Goal: Task Accomplishment & Management: Use online tool/utility

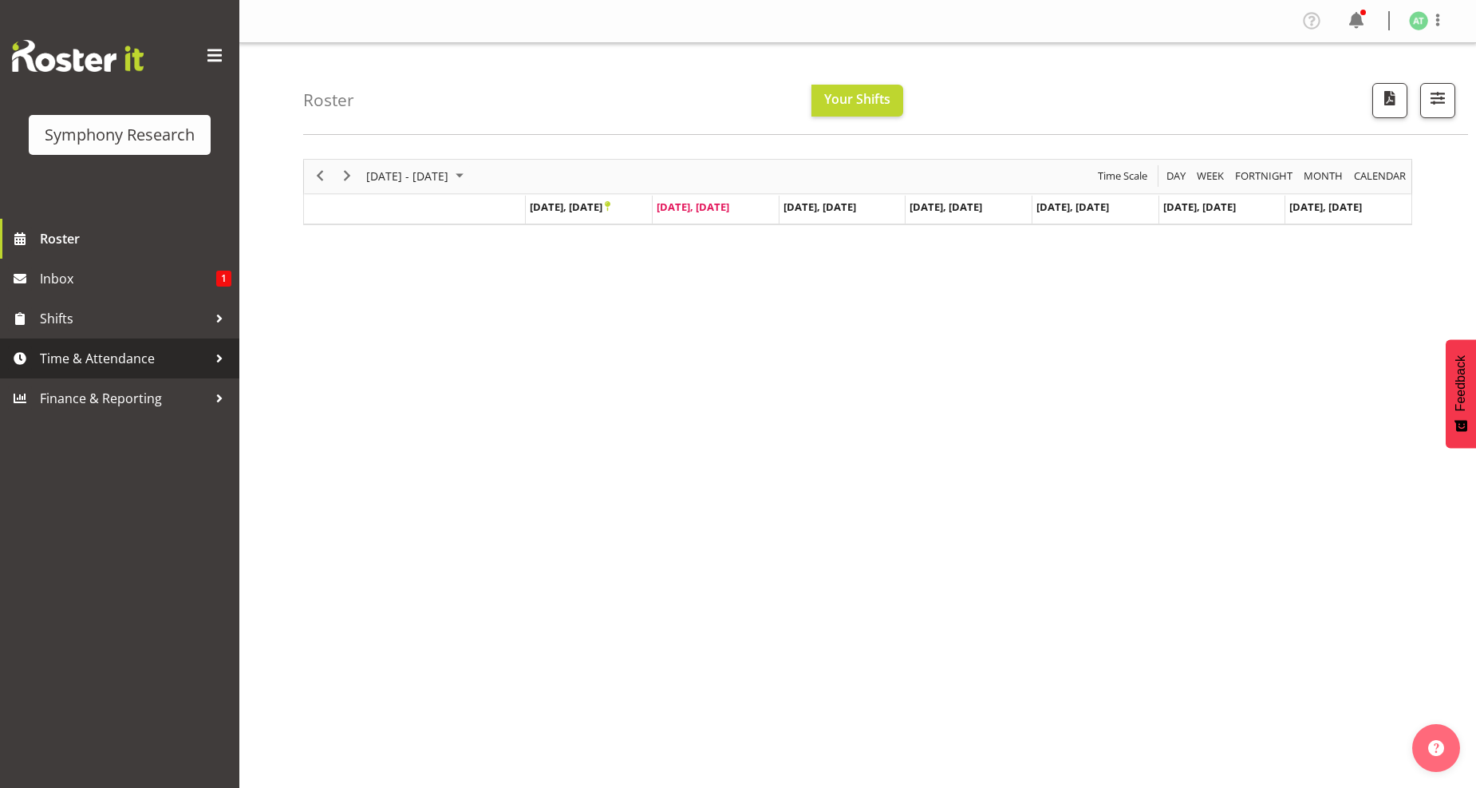
click at [102, 356] on span "Time & Attendance" at bounding box center [124, 358] width 168 height 24
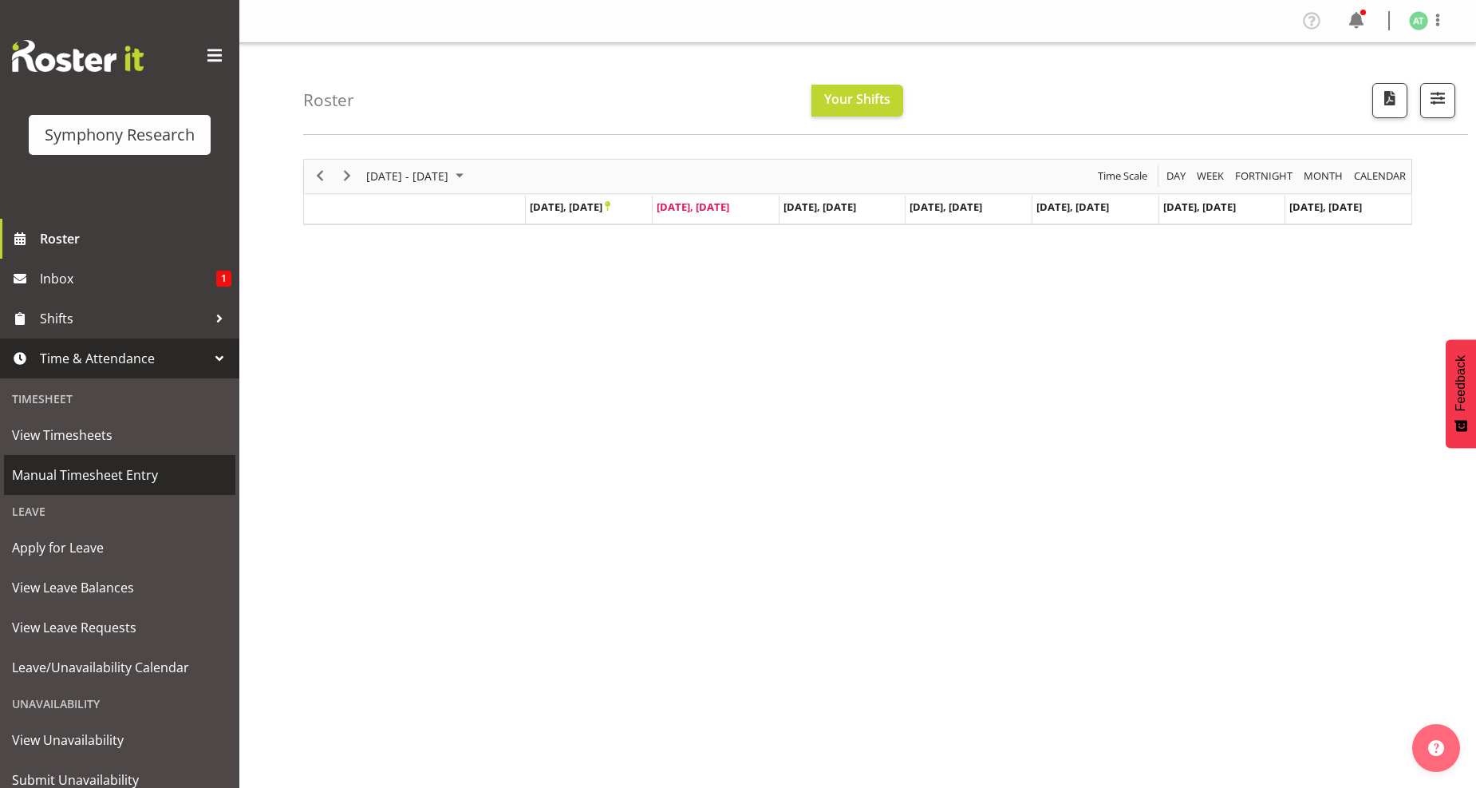
click at [140, 472] on span "Manual Timesheet Entry" at bounding box center [119, 475] width 215 height 24
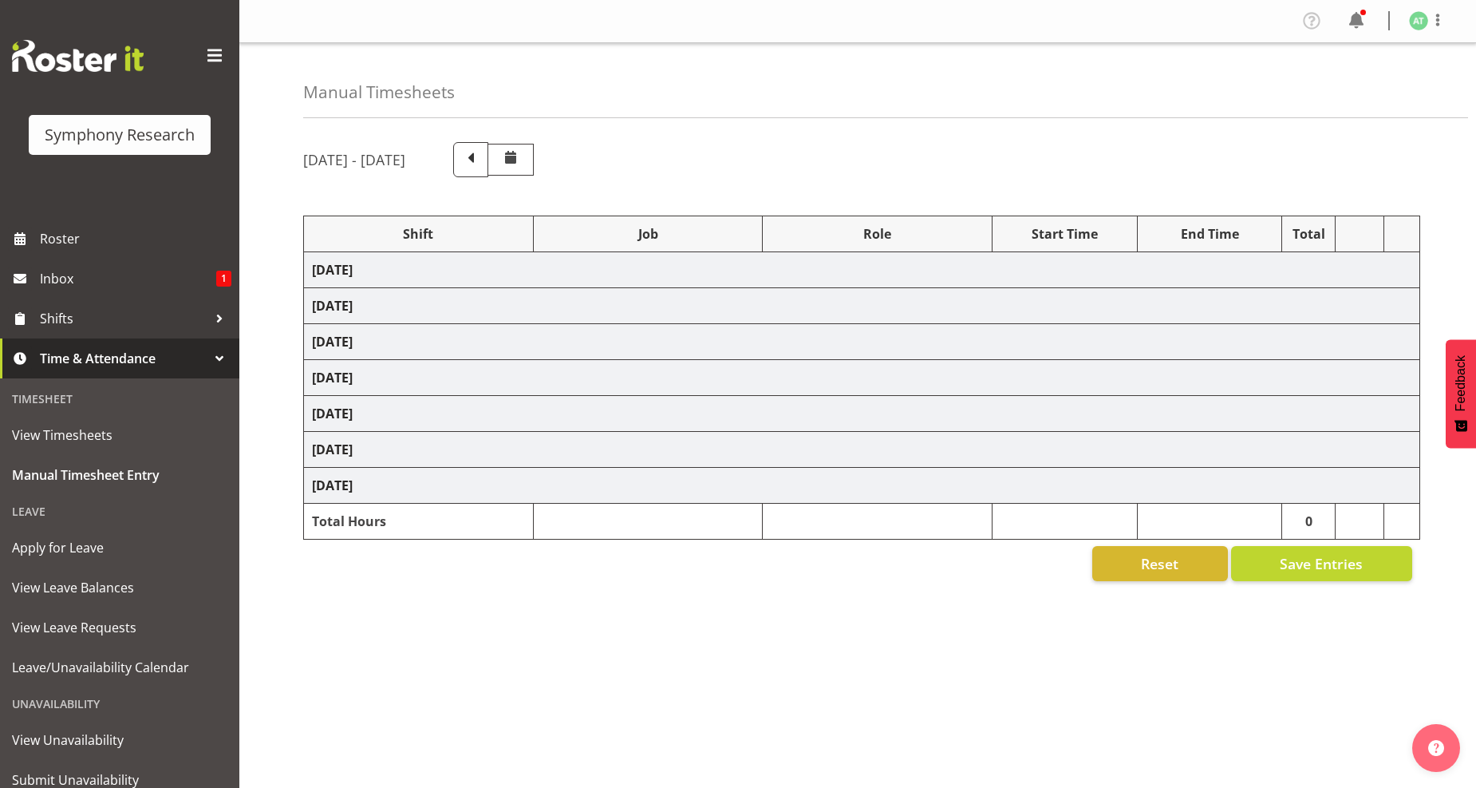
select select "26078"
select select "10242"
select select "26078"
select select "10499"
select select "47"
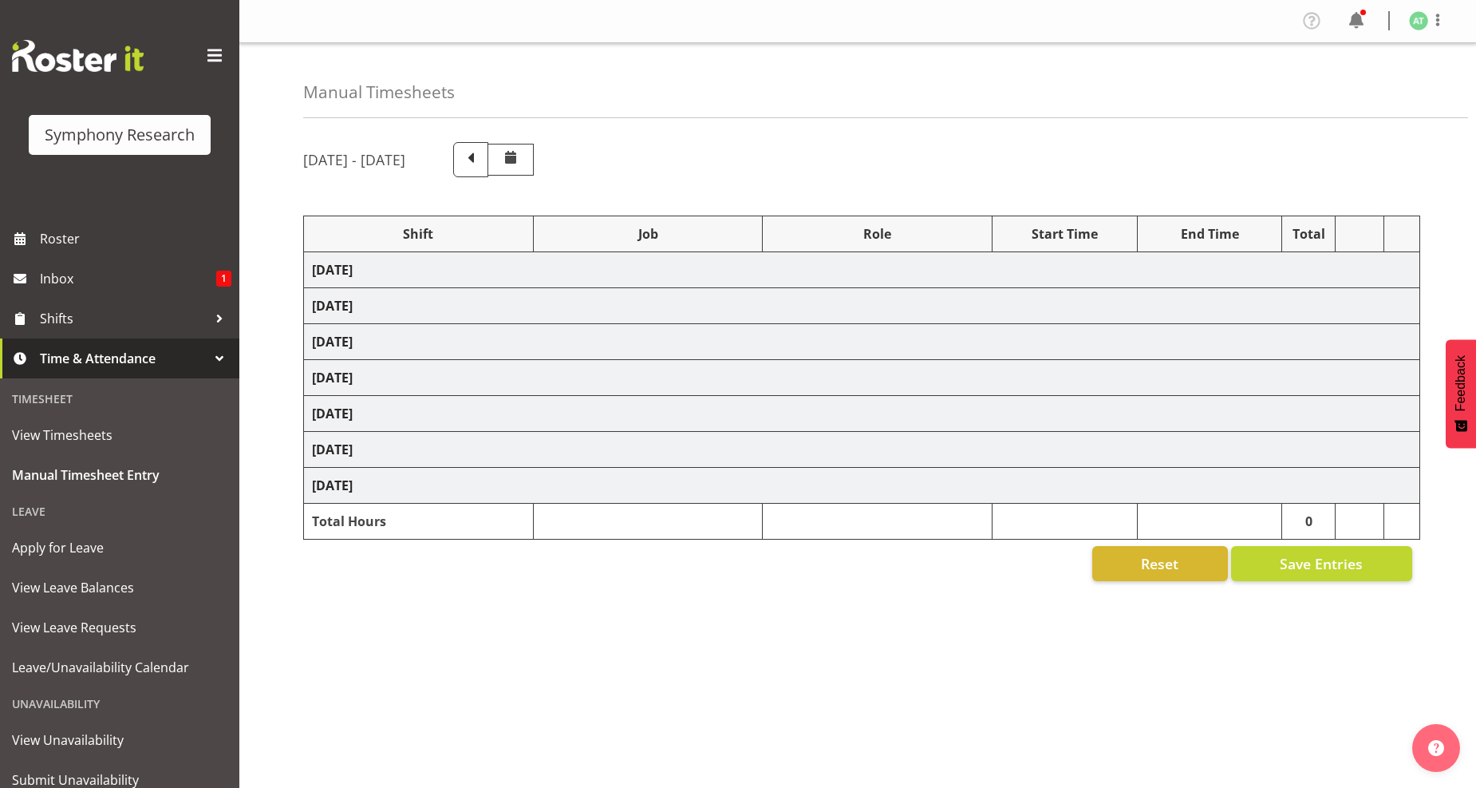
select select "26078"
select select "10527"
select select "47"
select select "26078"
select select "10242"
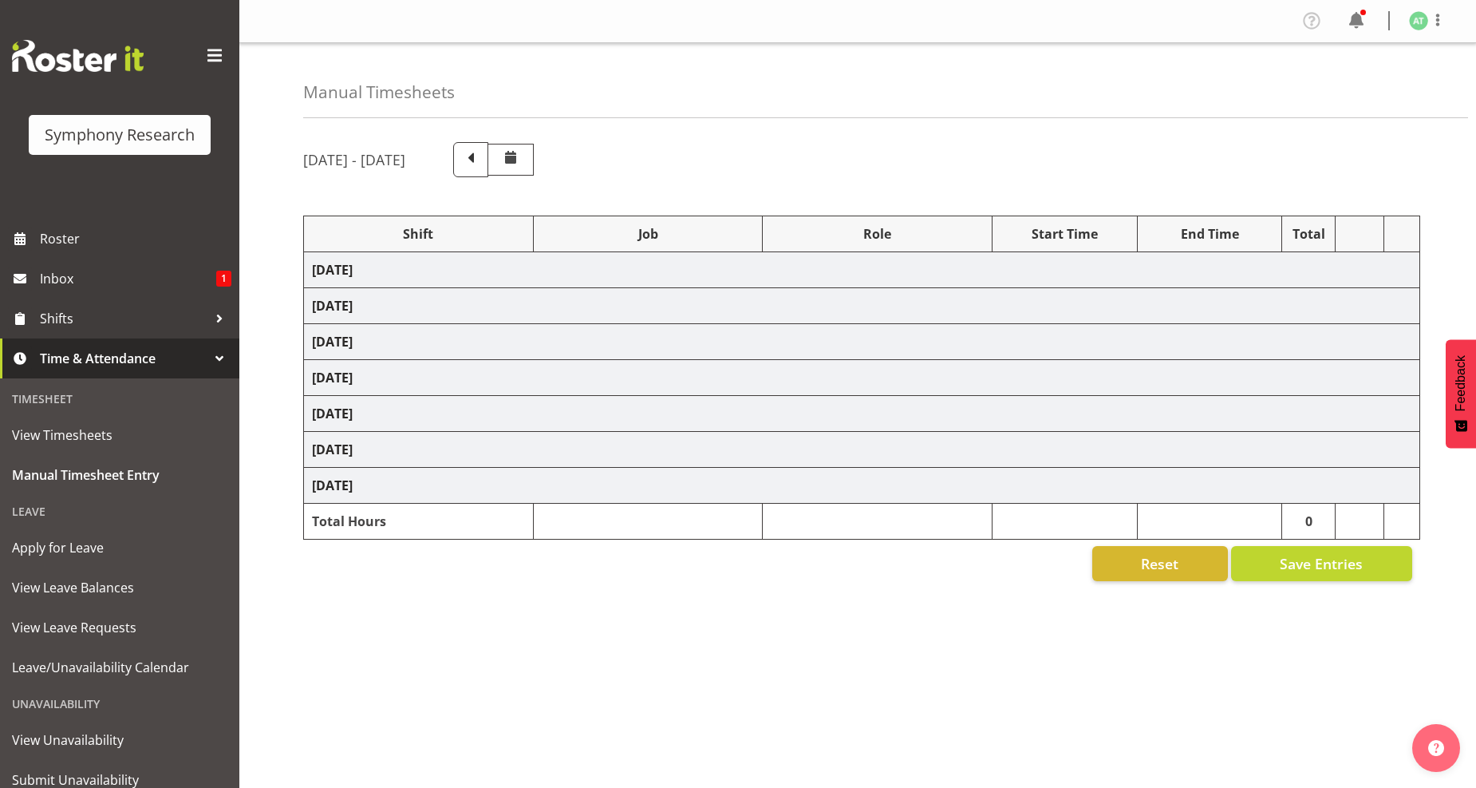
select select "47"
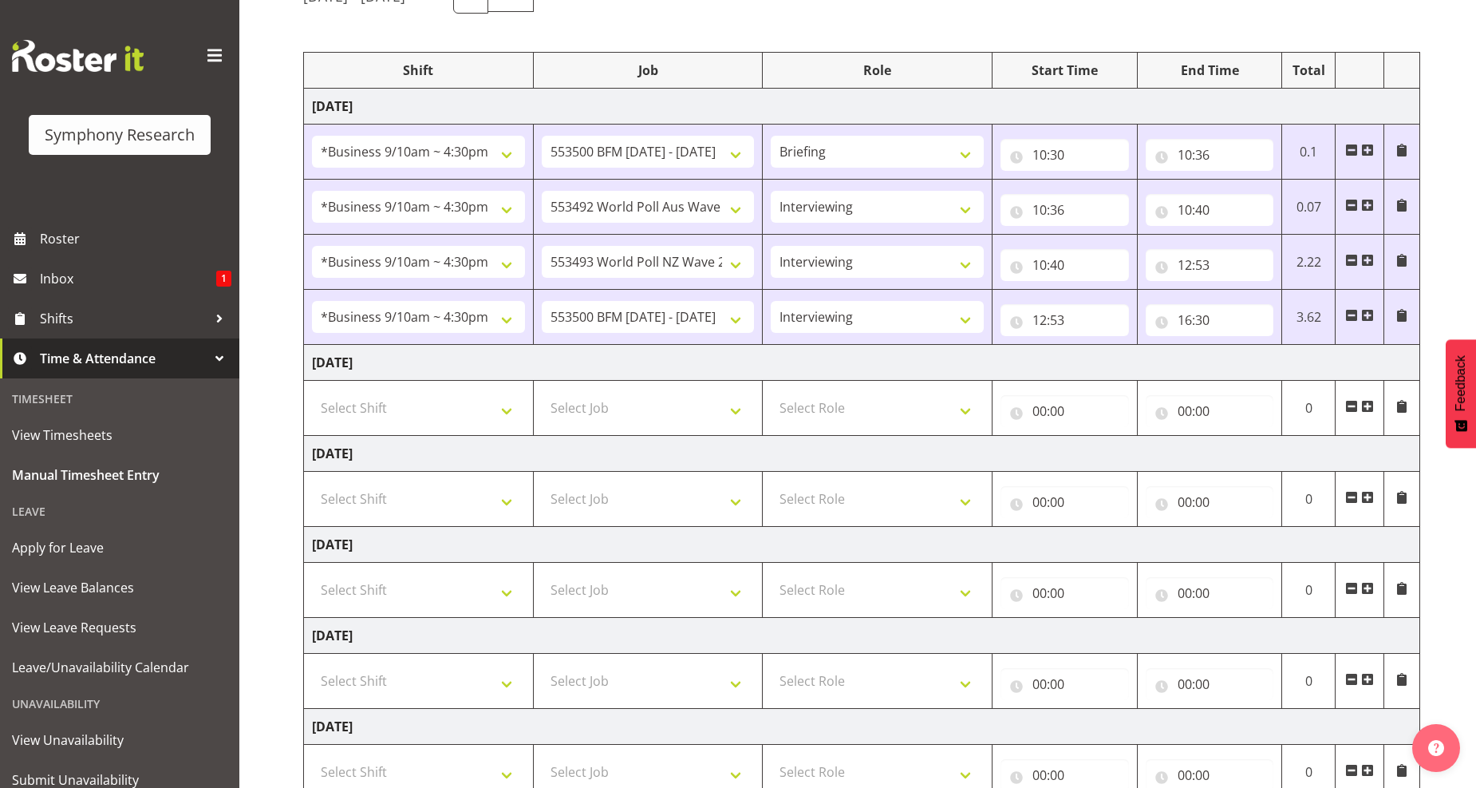
scroll to position [177, 0]
